Goal: Find specific page/section: Find specific page/section

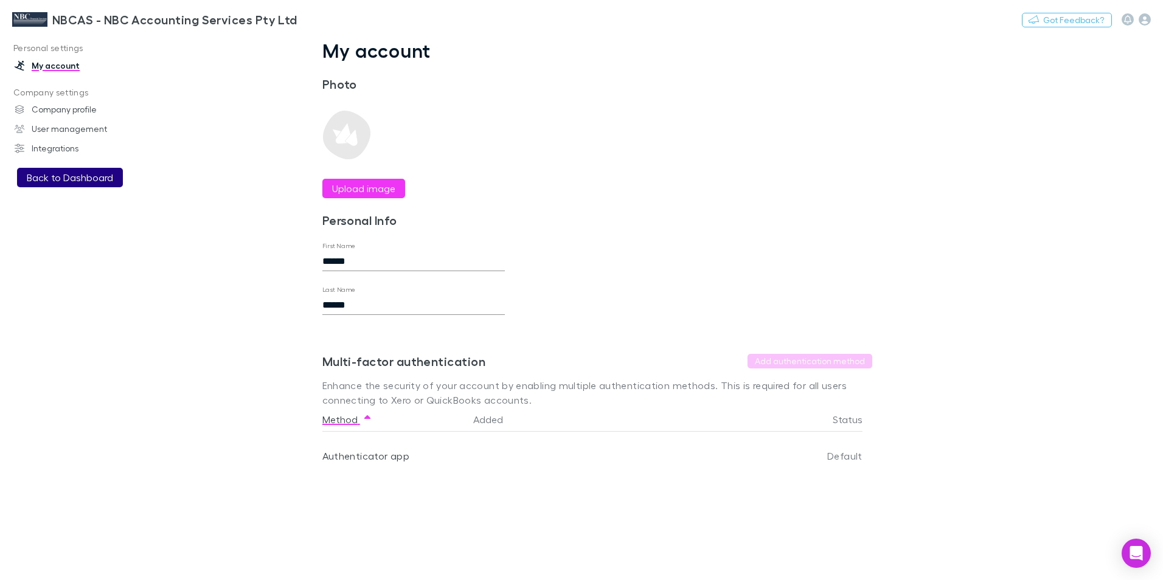
click at [68, 182] on button "Back to Dashboard" at bounding box center [70, 177] width 106 height 19
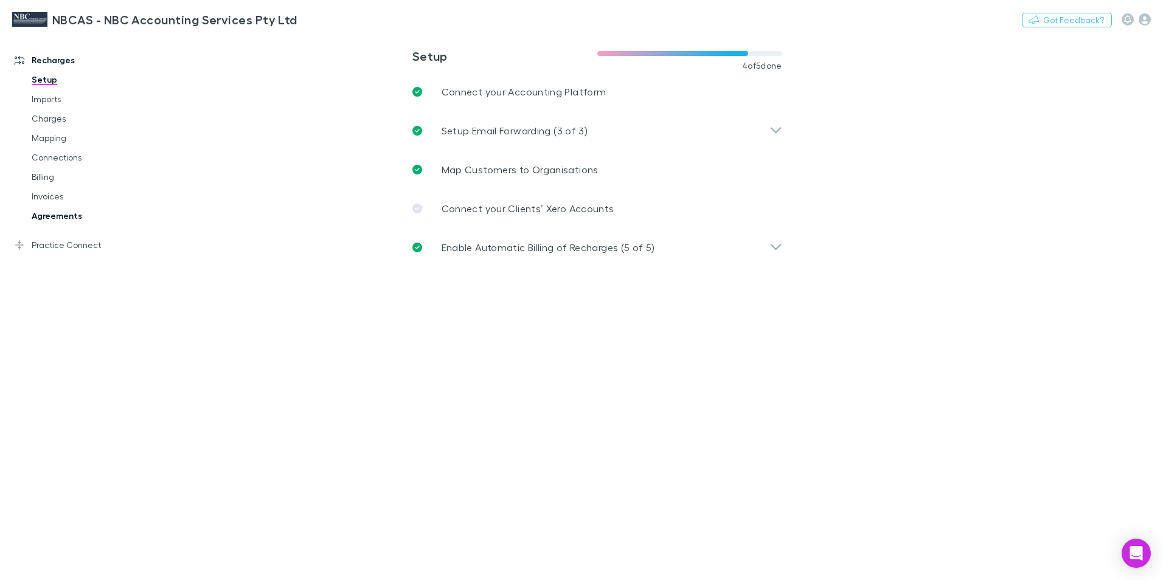
click at [73, 219] on link "Agreements" at bounding box center [91, 215] width 145 height 19
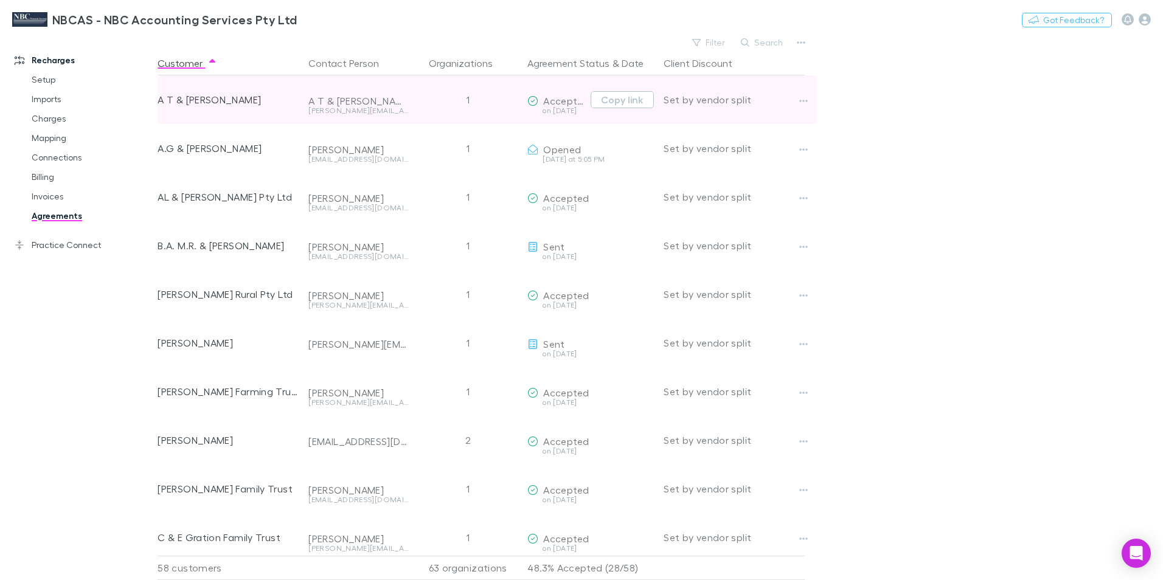
click at [569, 113] on div "on [DATE]" at bounding box center [556, 110] width 58 height 7
